Goal: Task Accomplishment & Management: Manage account settings

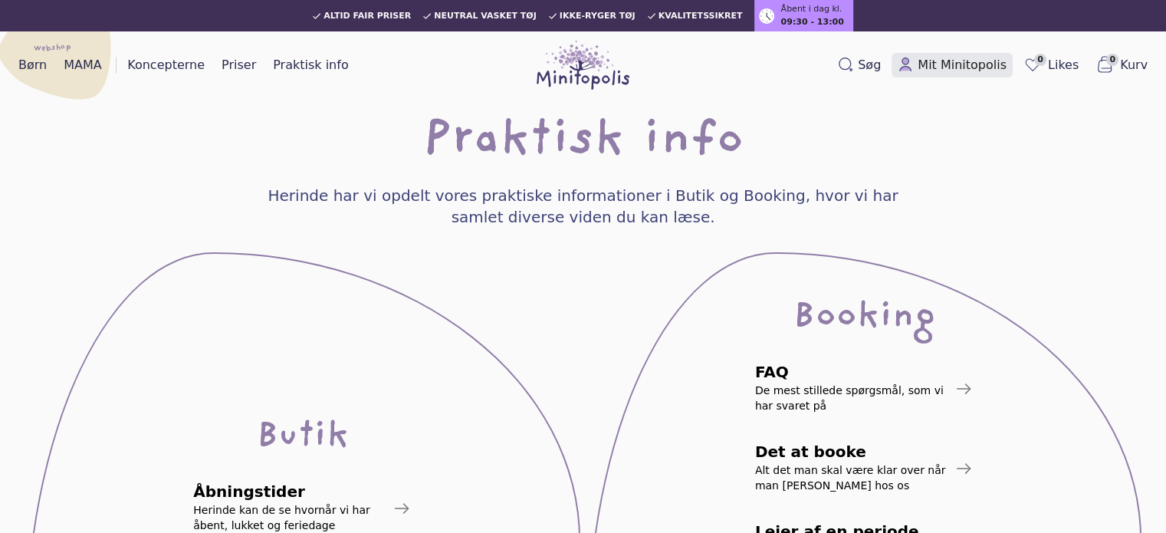
click at [951, 60] on span "Mit Minitopolis" at bounding box center [962, 65] width 89 height 18
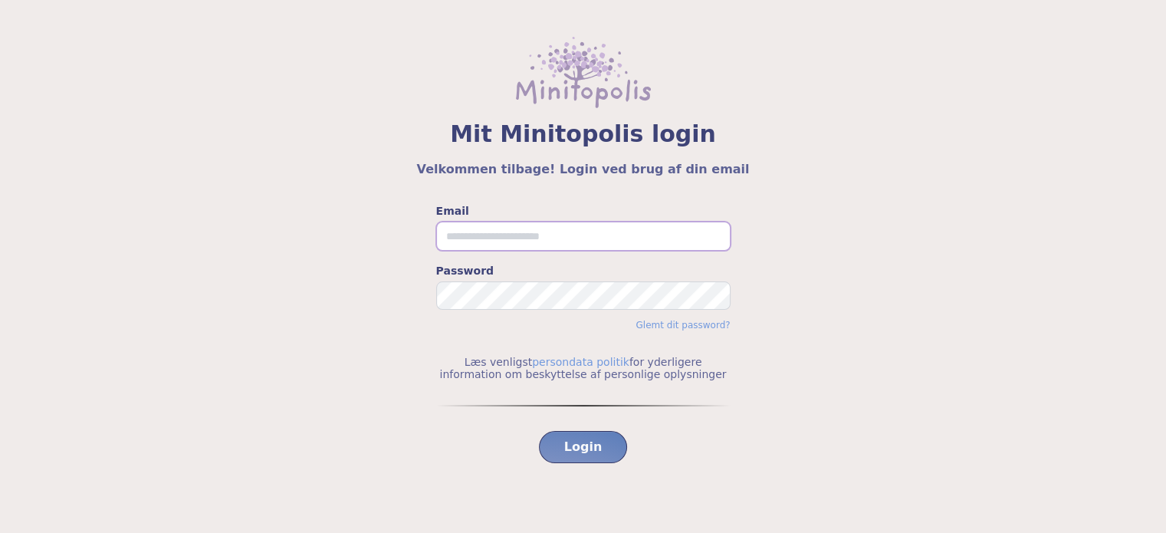
click at [490, 239] on input "Email" at bounding box center [583, 236] width 294 height 29
type input "**********"
click at [539, 431] on button "Login" at bounding box center [583, 447] width 89 height 32
